Goal: Check status: Check status

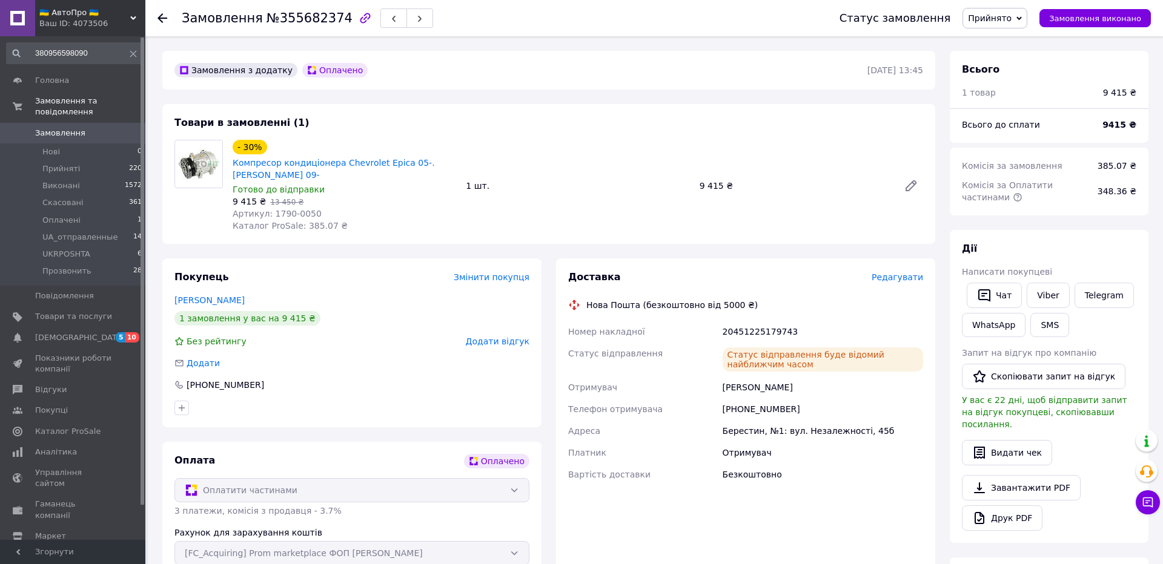
scroll to position [78, 0]
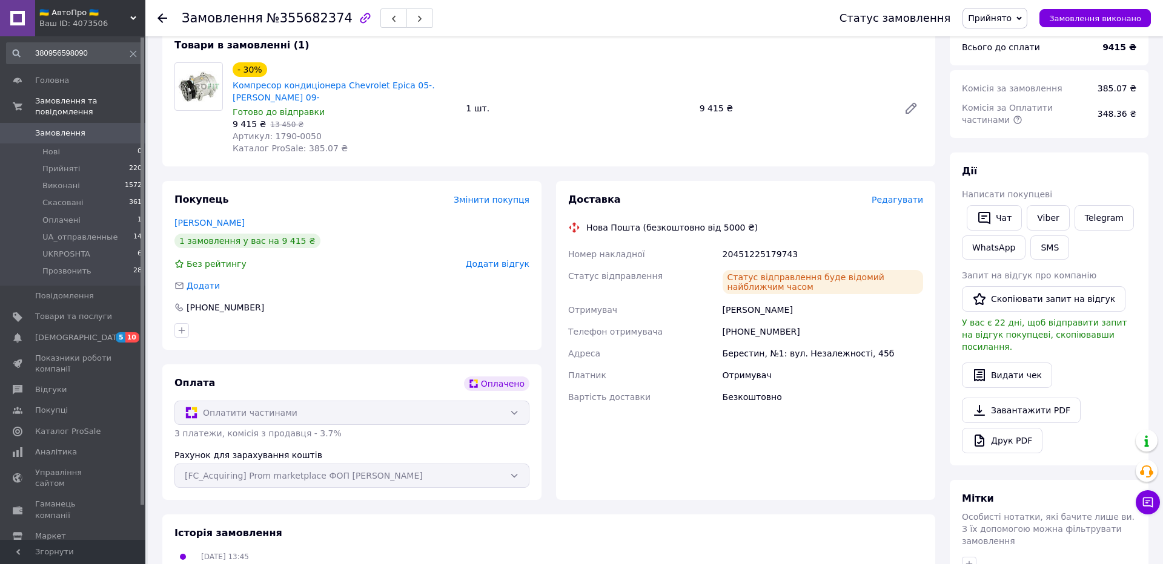
click at [52, 129] on span "Замовлення" at bounding box center [60, 133] width 50 height 11
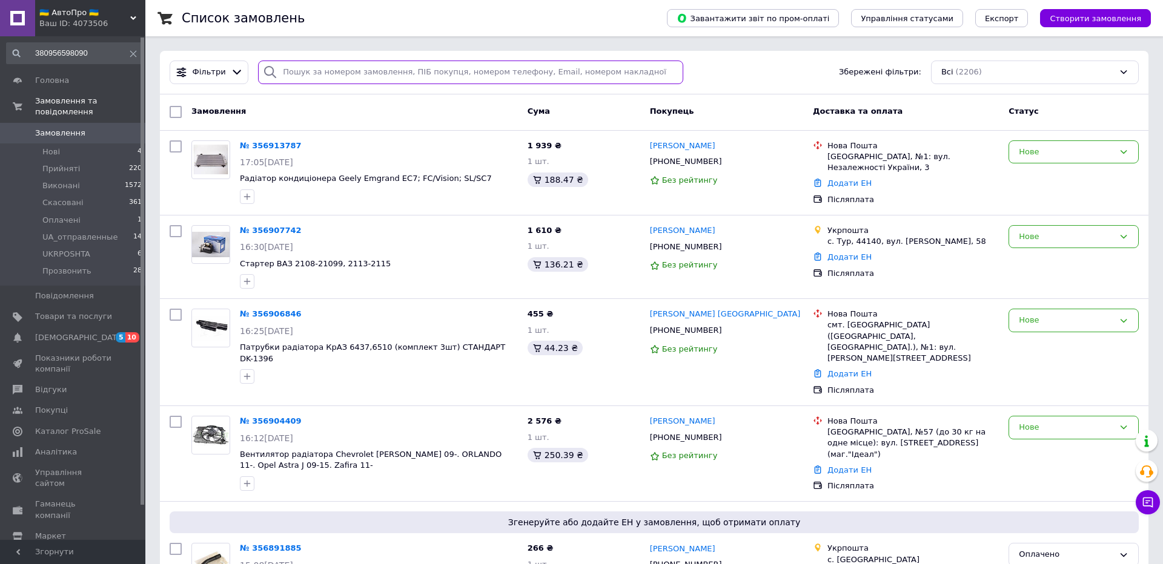
click at [405, 79] on input "search" at bounding box center [470, 73] width 425 height 24
paste input "380936610968"
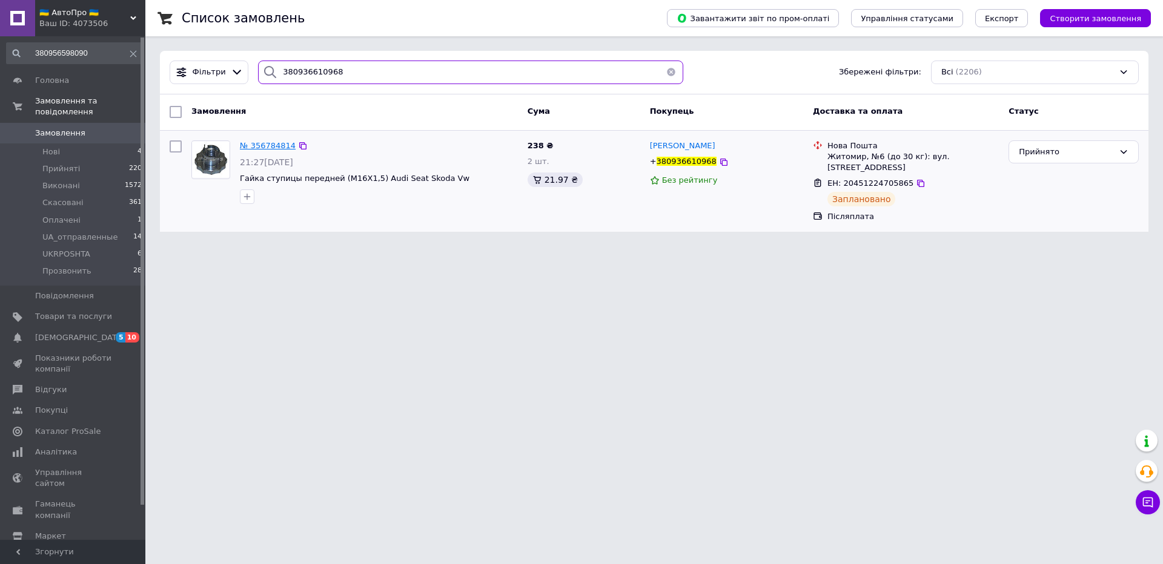
type input "380936610968"
click at [263, 148] on span "№ 356784814" at bounding box center [268, 145] width 56 height 9
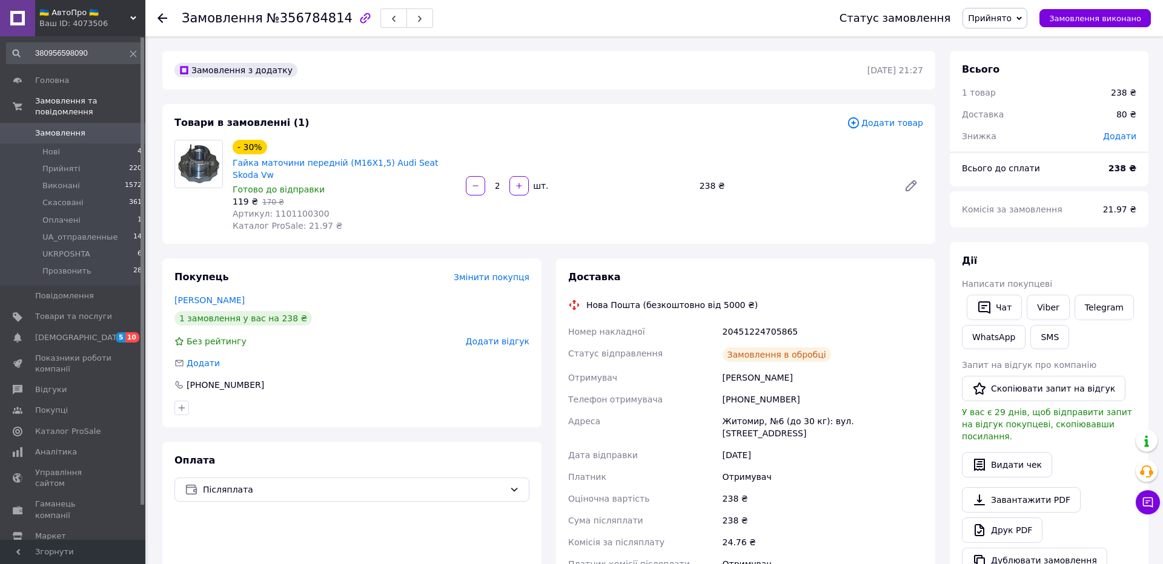
click at [291, 206] on div "119 ₴   170 ₴" at bounding box center [344, 202] width 223 height 12
click at [291, 213] on span "Артикул: 1101100300" at bounding box center [281, 214] width 97 height 10
copy span "1101100300"
